Goal: Browse casually

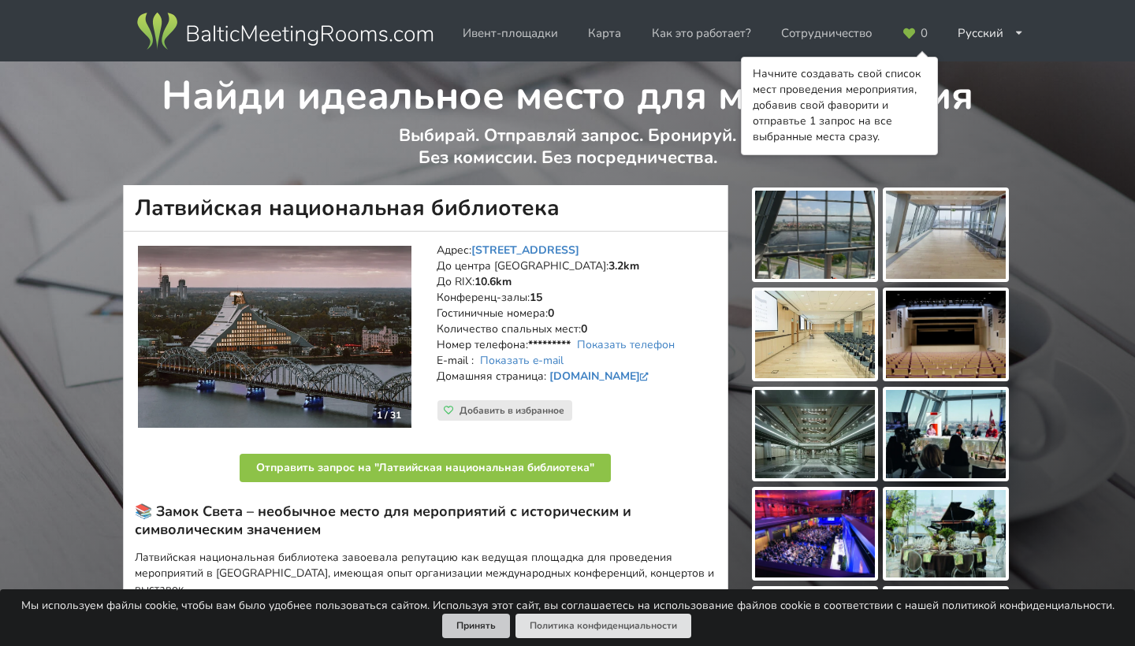
click at [492, 624] on button "Принять" at bounding box center [476, 626] width 68 height 24
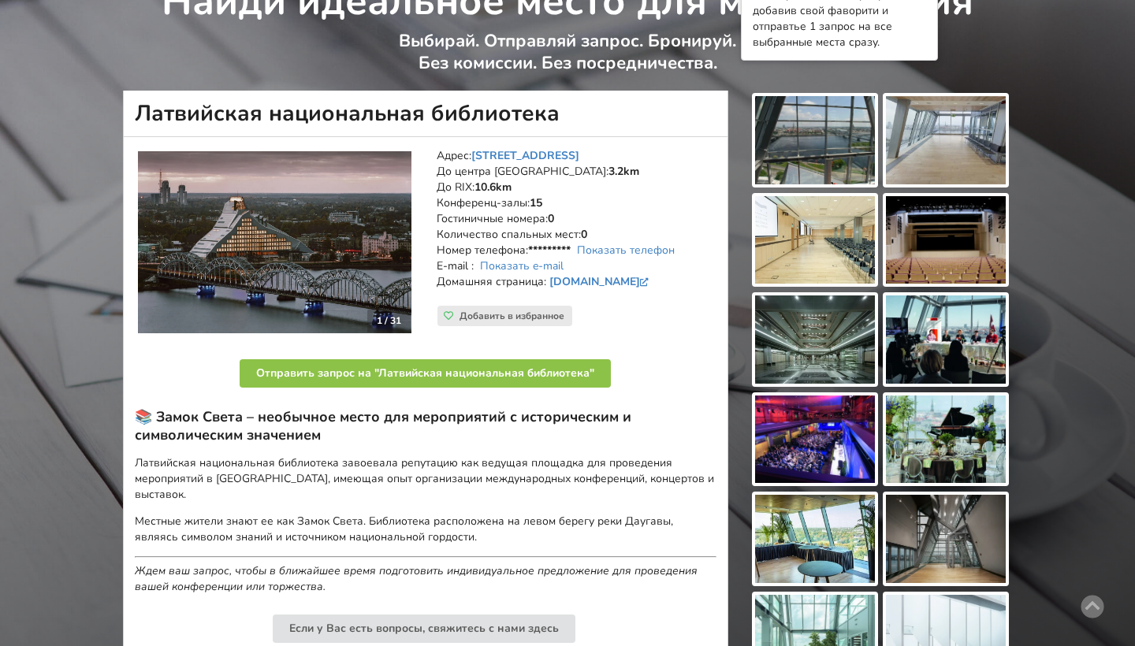
scroll to position [98, 0]
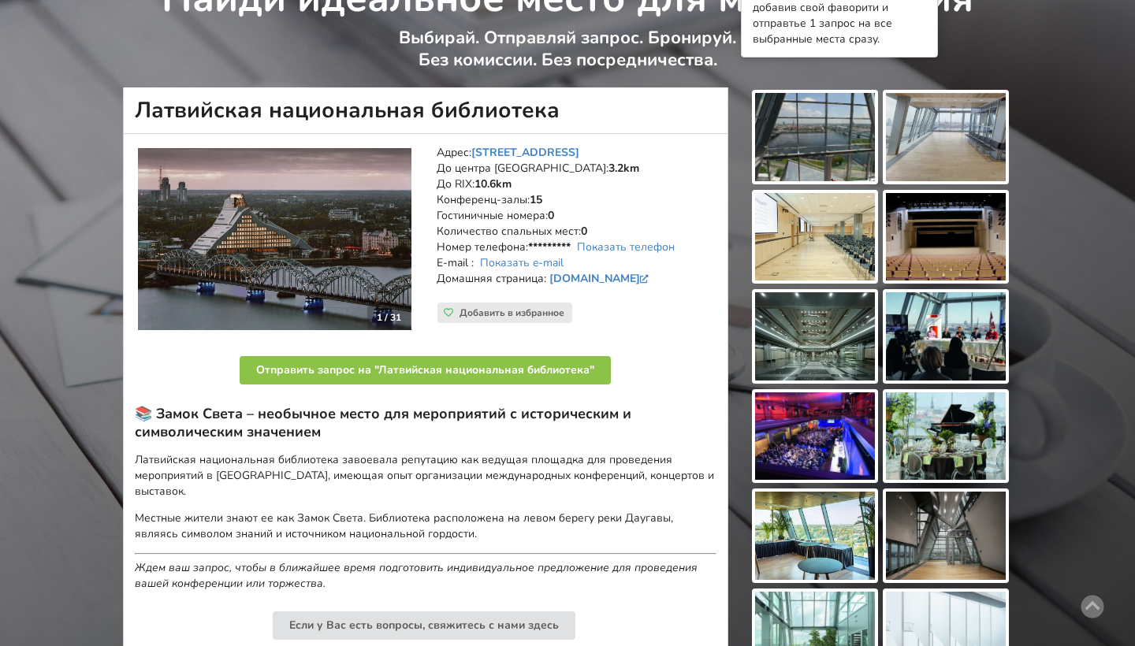
click at [948, 143] on img at bounding box center [946, 137] width 120 height 88
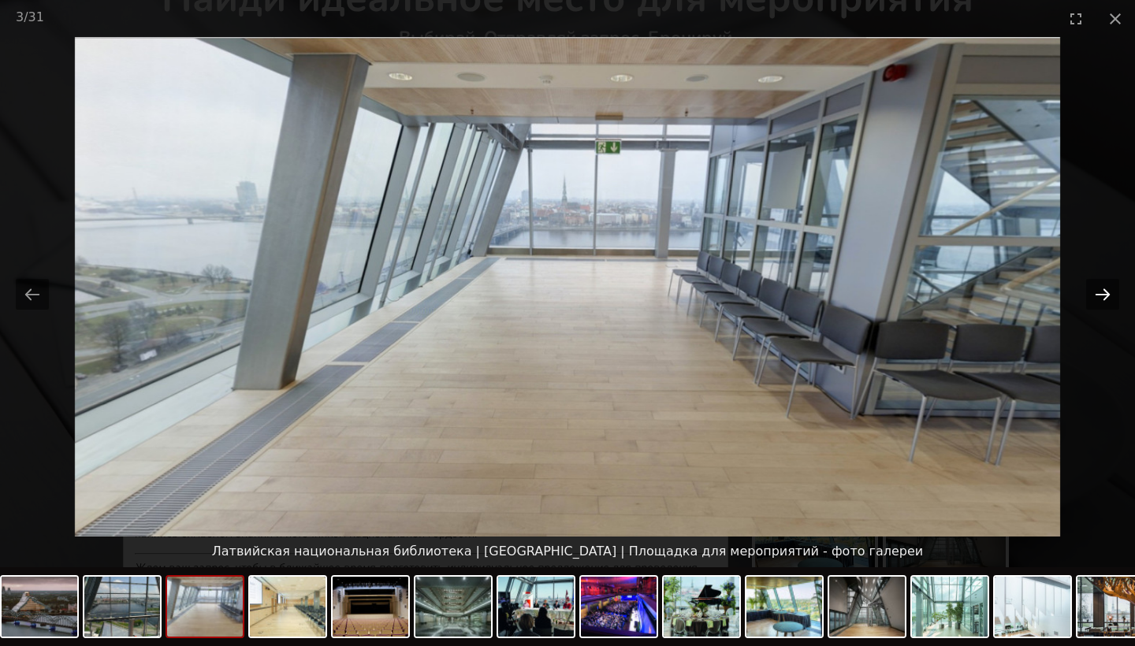
click at [1112, 292] on button "Next slide" at bounding box center [1102, 294] width 33 height 31
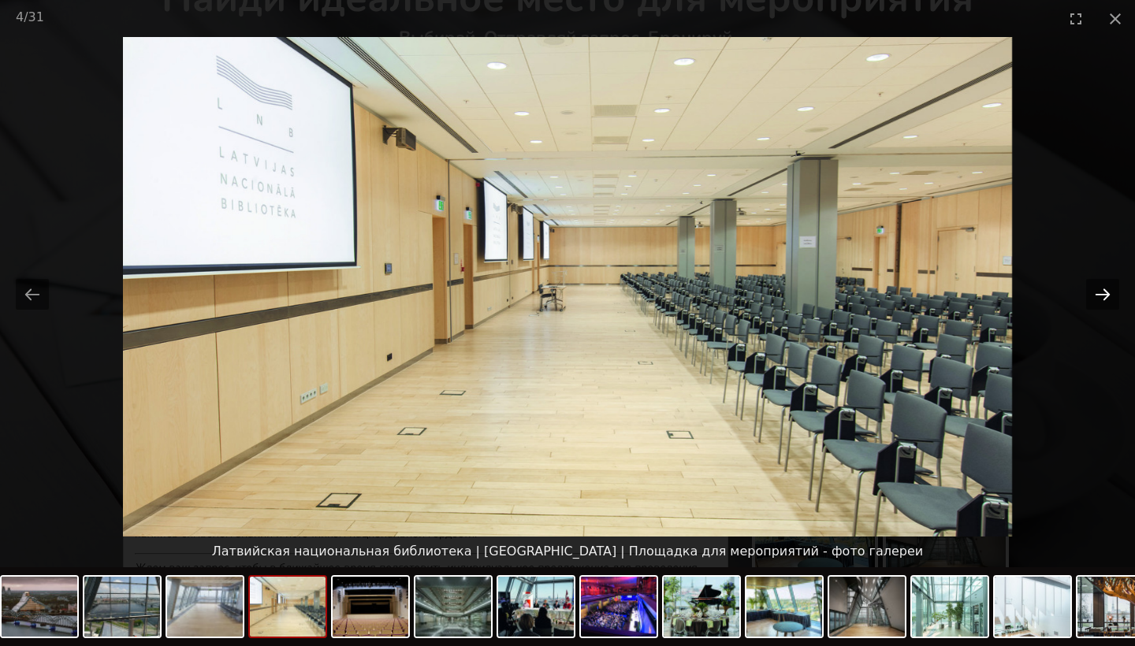
click at [1112, 292] on button "Next slide" at bounding box center [1102, 294] width 33 height 31
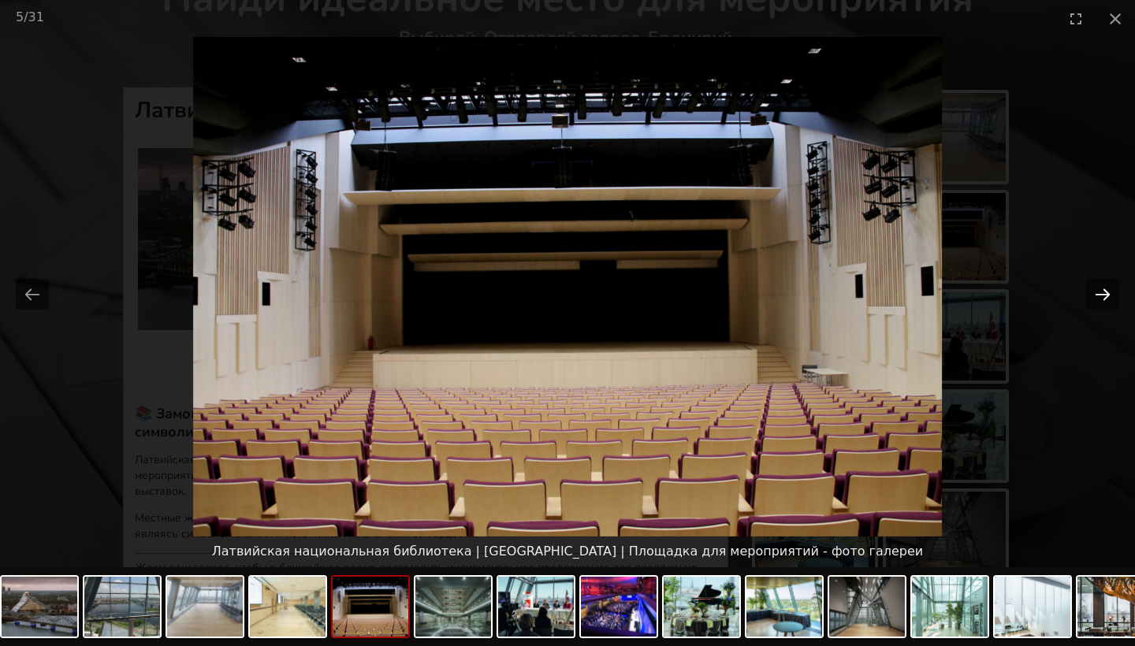
click at [1112, 292] on button "Next slide" at bounding box center [1102, 294] width 33 height 31
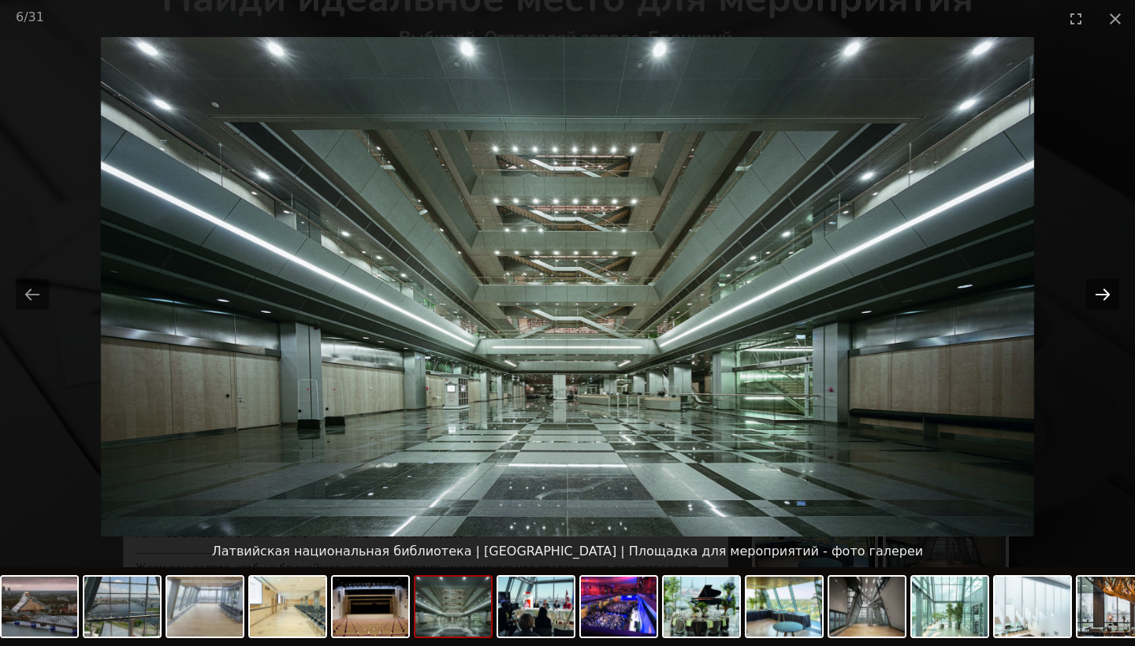
click at [1112, 292] on button "Next slide" at bounding box center [1102, 294] width 33 height 31
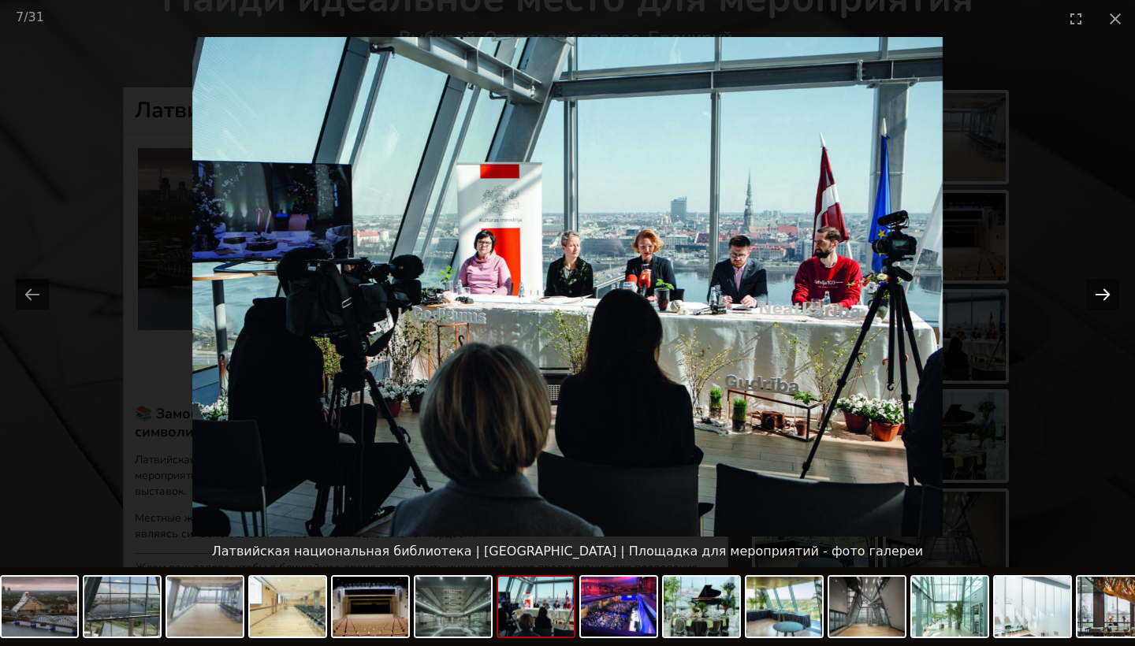
click at [1112, 292] on button "Next slide" at bounding box center [1102, 294] width 33 height 31
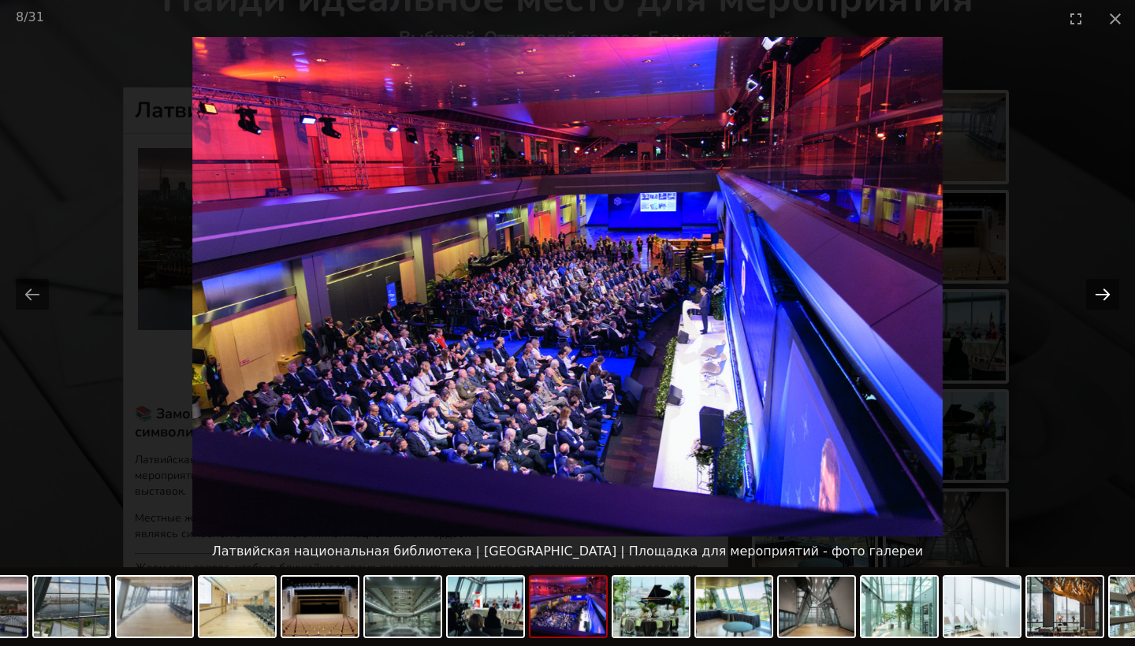
click at [1112, 292] on button "Next slide" at bounding box center [1102, 294] width 33 height 31
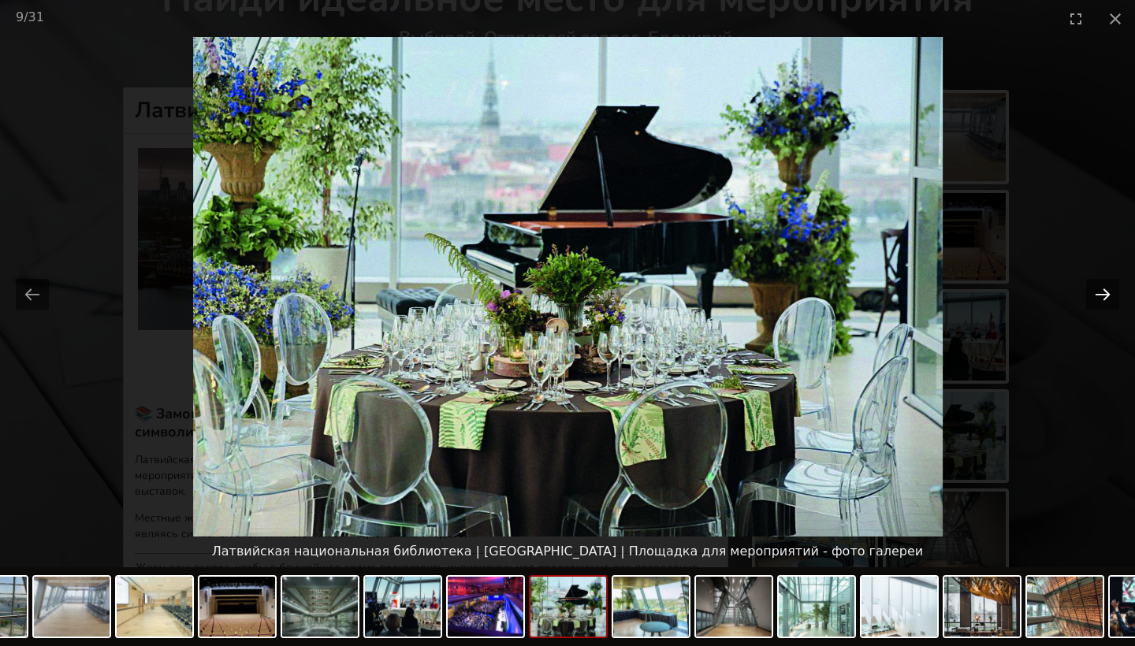
click at [1112, 292] on button "Next slide" at bounding box center [1102, 294] width 33 height 31
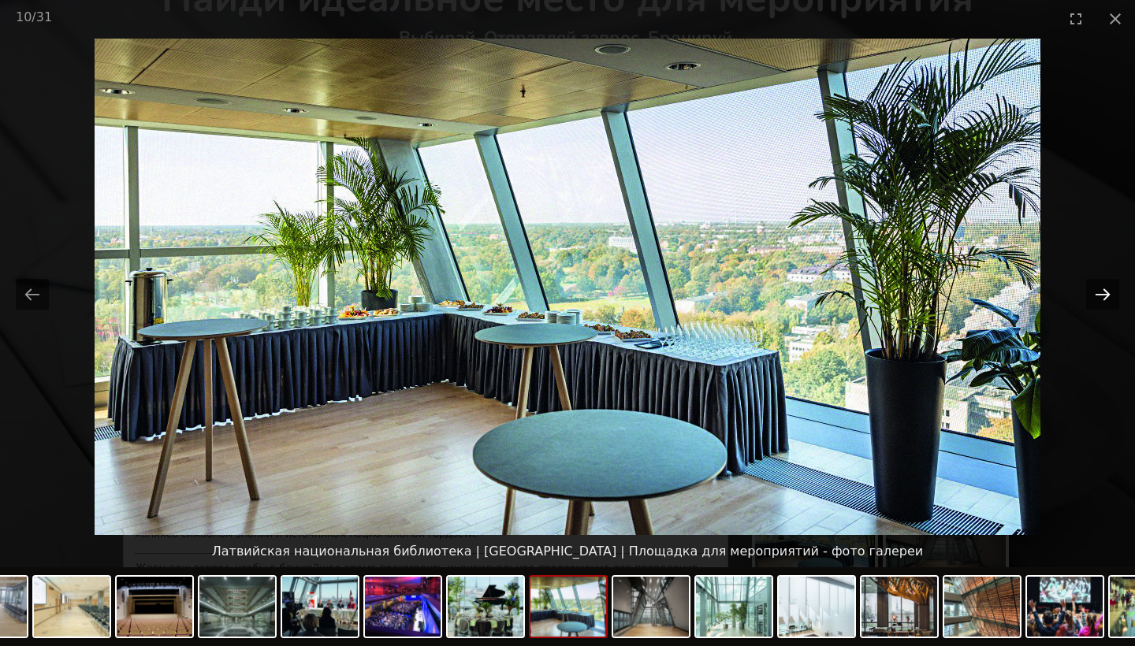
click at [1112, 292] on button "Next slide" at bounding box center [1102, 294] width 33 height 31
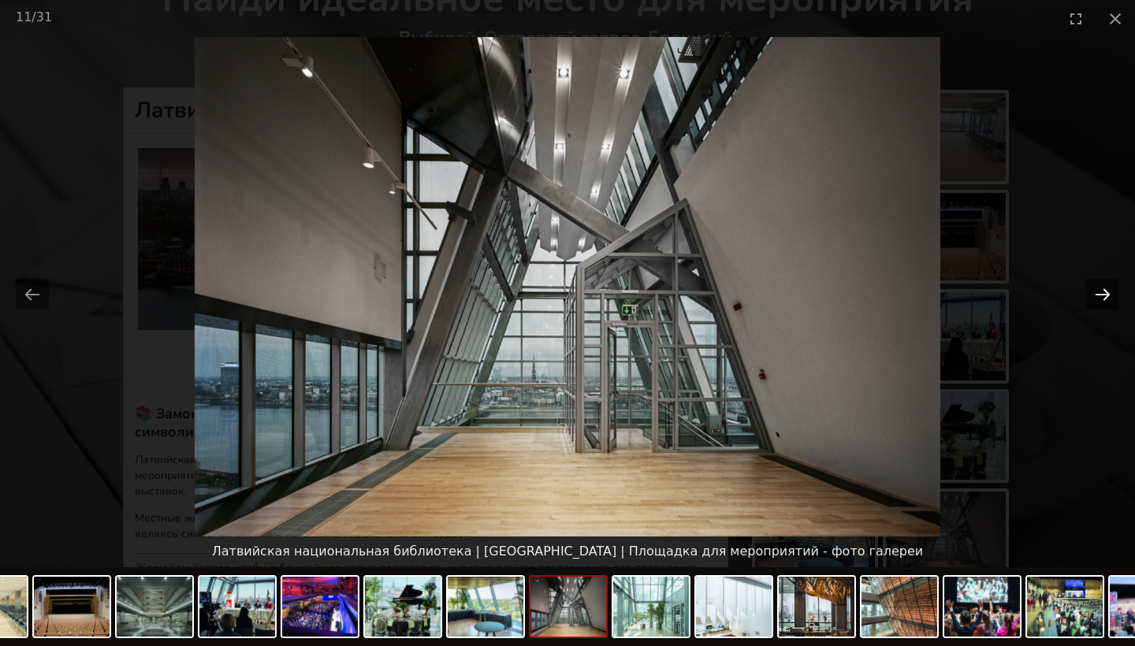
click at [1112, 292] on button "Next slide" at bounding box center [1102, 294] width 33 height 31
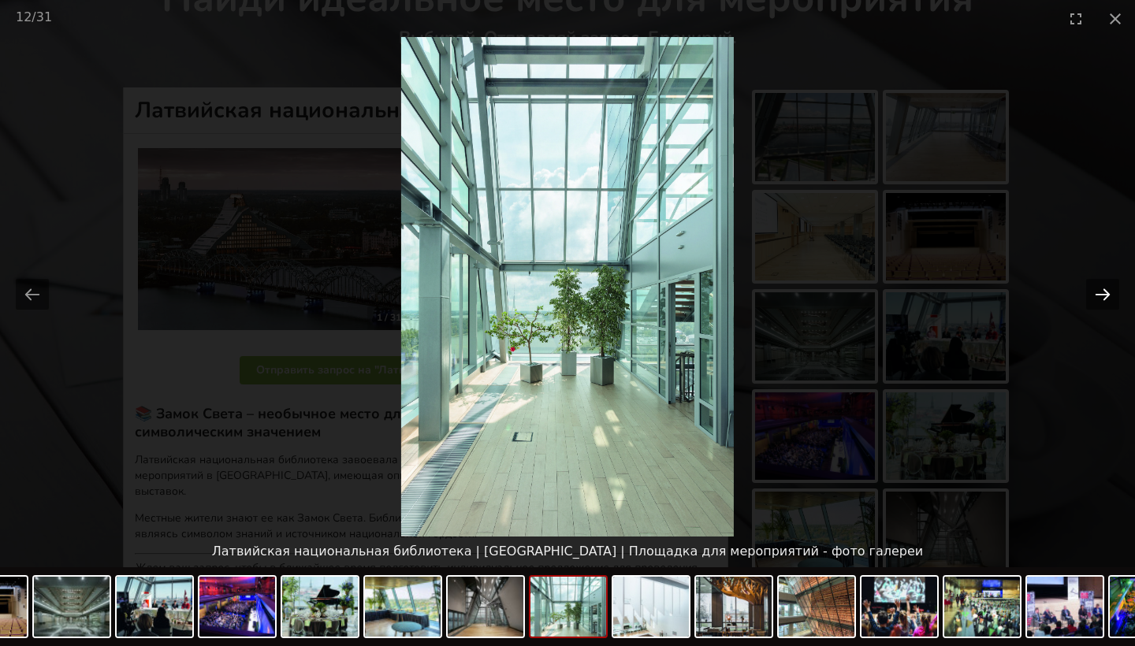
click at [1112, 292] on button "Next slide" at bounding box center [1102, 294] width 33 height 31
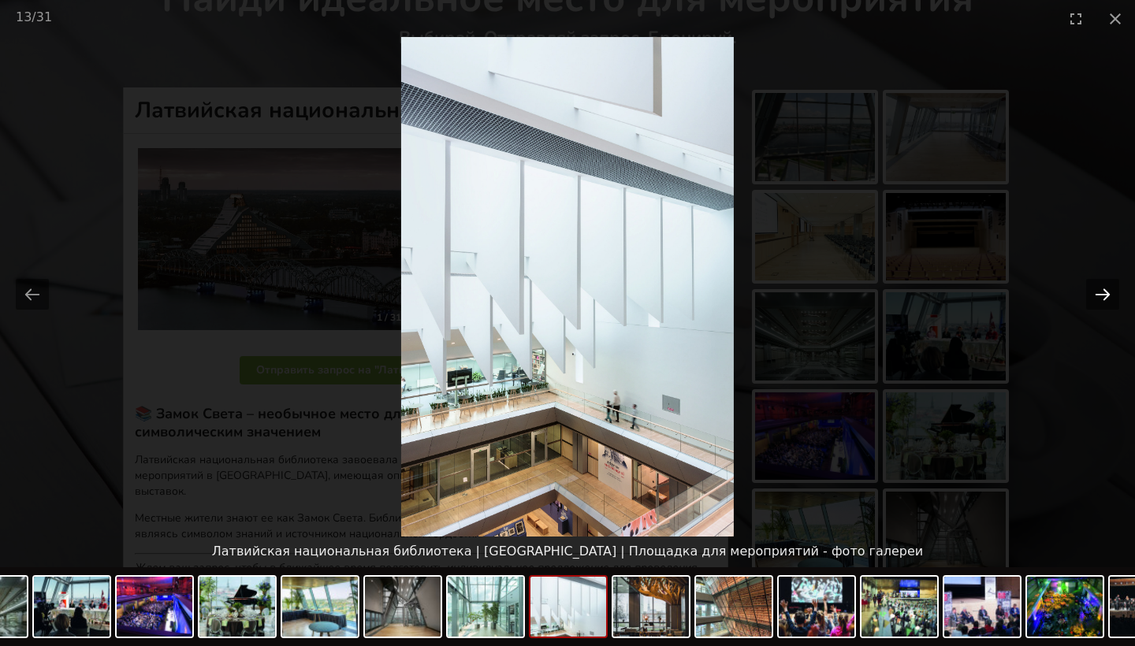
click at [1112, 292] on button "Next slide" at bounding box center [1102, 294] width 33 height 31
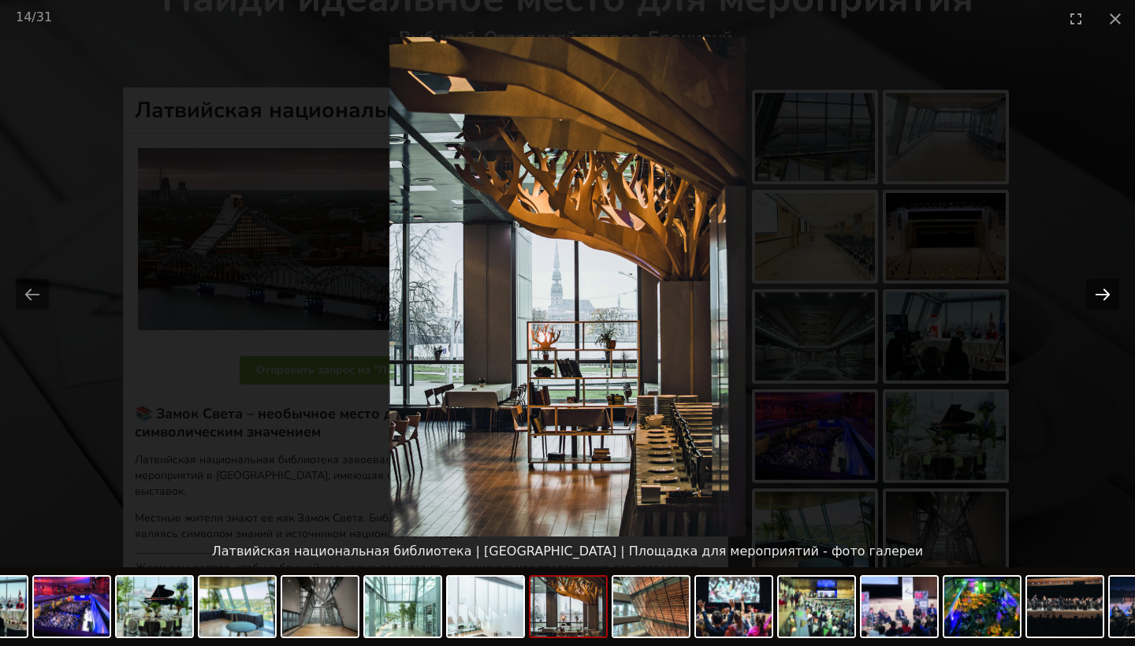
click at [1112, 292] on button "Next slide" at bounding box center [1102, 294] width 33 height 31
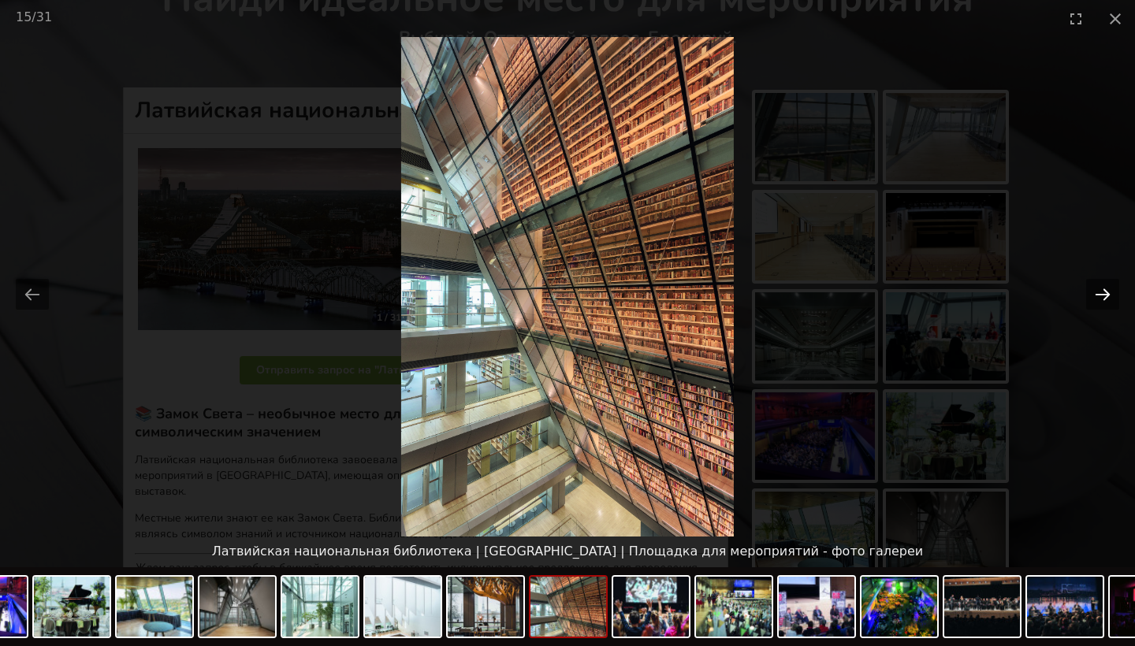
click at [1112, 292] on button "Next slide" at bounding box center [1102, 294] width 33 height 31
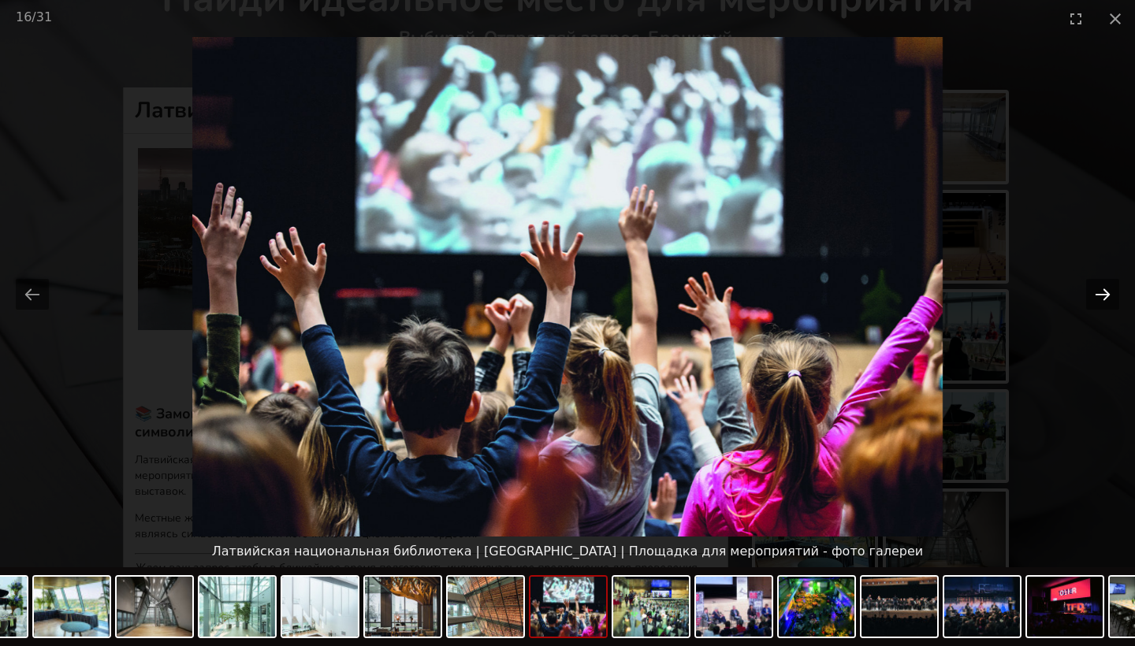
click at [1112, 292] on button "Next slide" at bounding box center [1102, 294] width 33 height 31
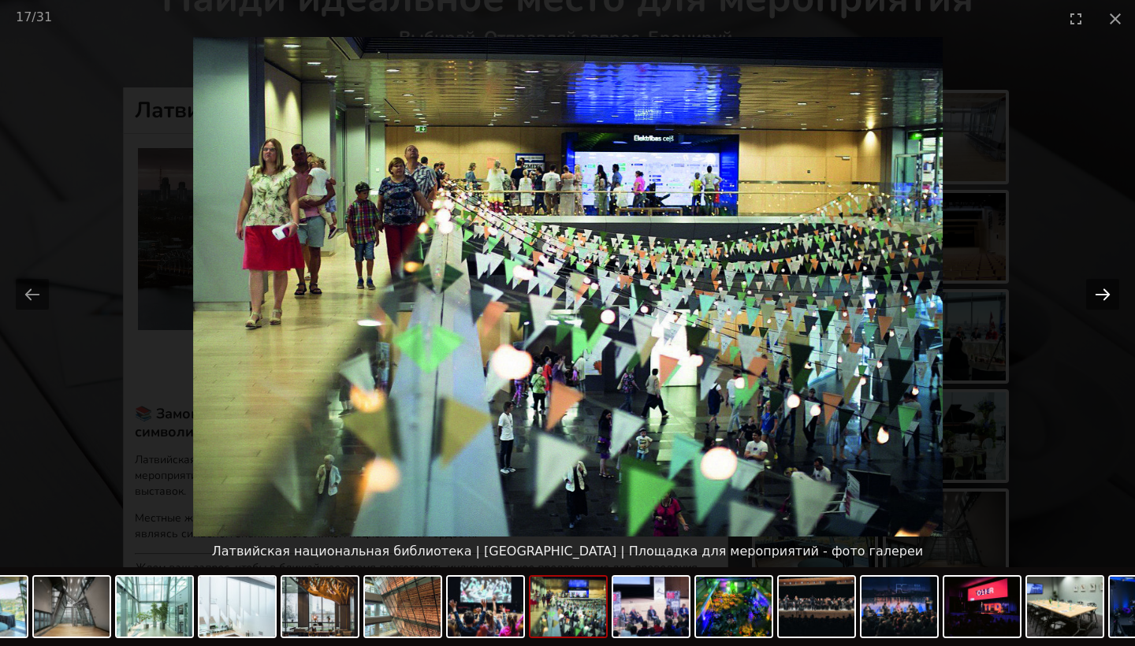
click at [1112, 292] on button "Next slide" at bounding box center [1102, 294] width 33 height 31
click at [1114, 25] on button "Close gallery" at bounding box center [1114, 18] width 39 height 37
